Goal: Task Accomplishment & Management: Use online tool/utility

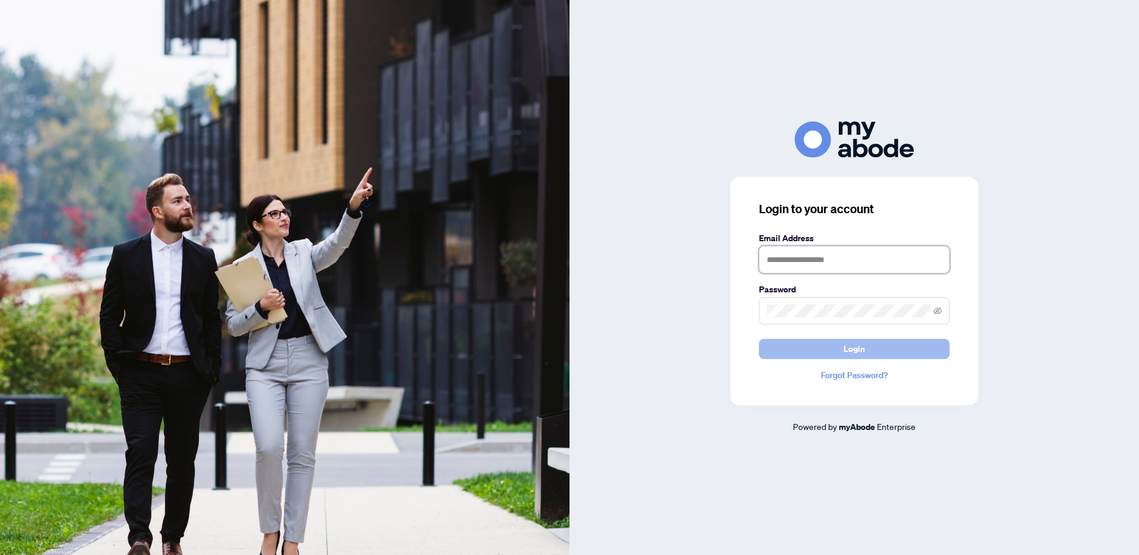
type input "**********"
click at [857, 347] on span "Login" at bounding box center [853, 349] width 21 height 19
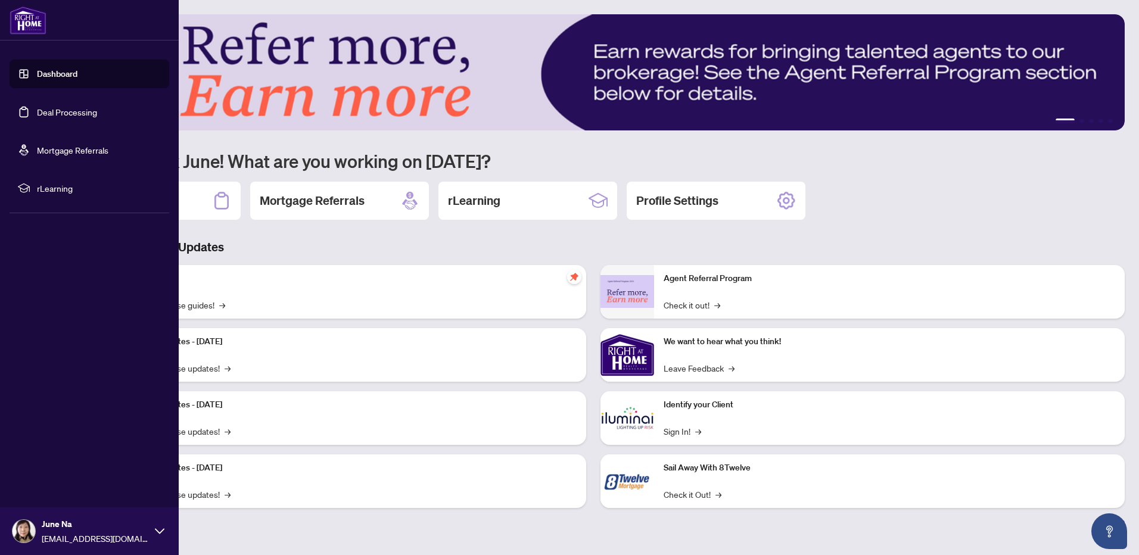
click at [58, 116] on link "Deal Processing" at bounding box center [67, 112] width 60 height 11
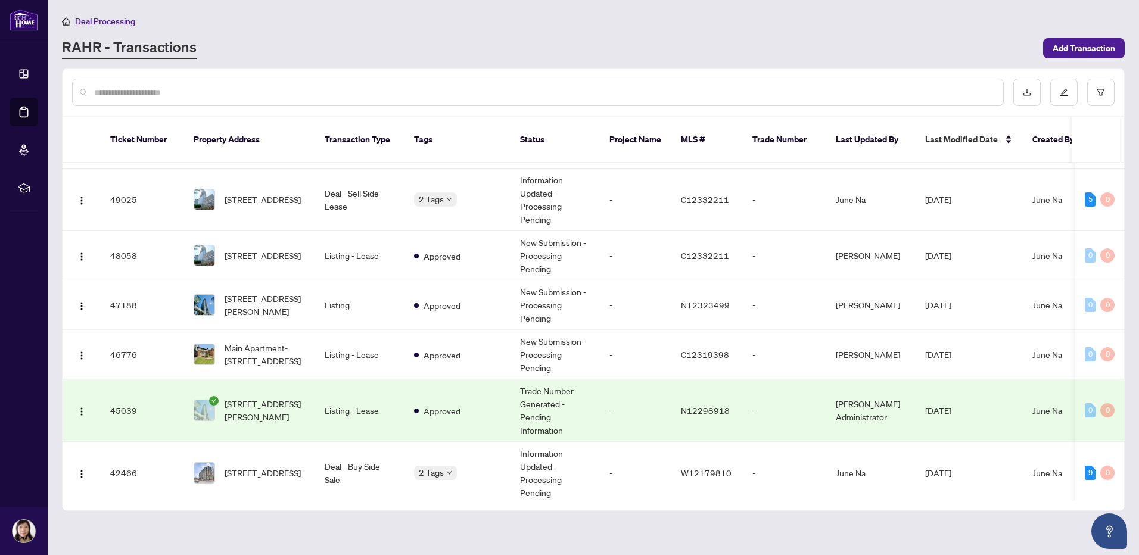
scroll to position [83, 0]
